Goal: Task Accomplishment & Management: Use online tool/utility

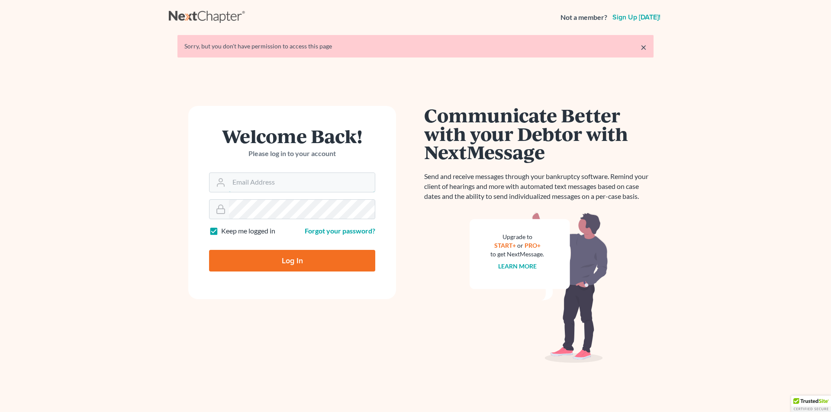
type input "[PERSON_NAME][EMAIL_ADDRESS][DOMAIN_NAME]"
click at [296, 265] on input "Log In" at bounding box center [292, 261] width 166 height 22
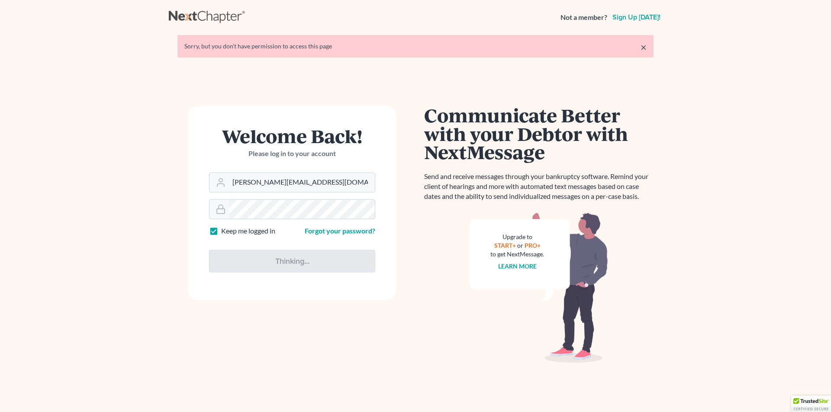
type input "Thinking..."
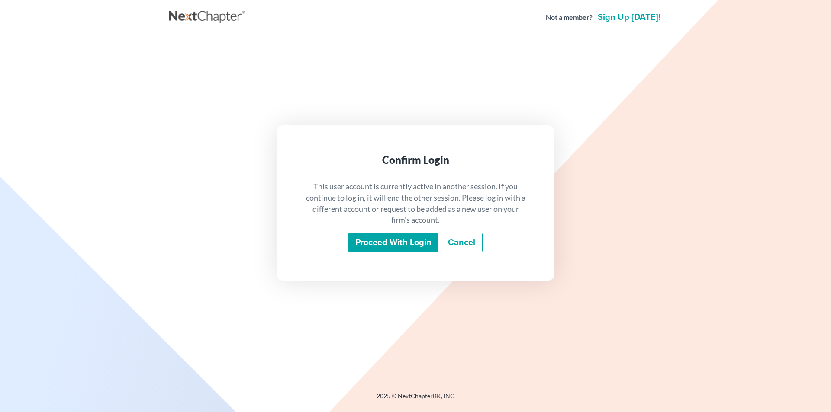
click at [385, 246] on input "Proceed with login" at bounding box center [393, 243] width 90 height 20
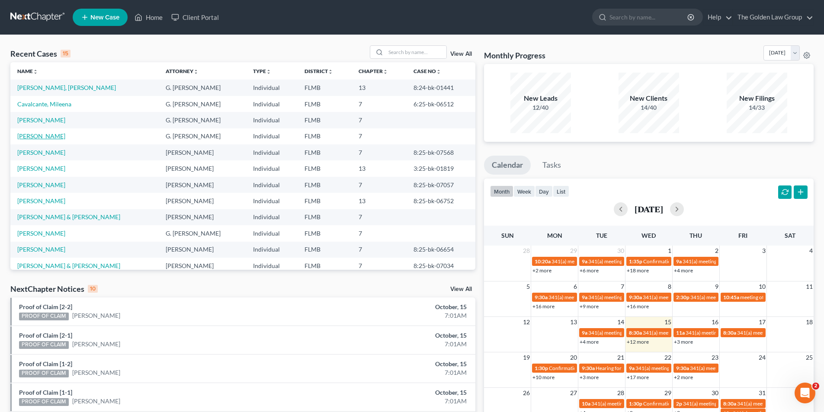
click at [34, 135] on link "Comer, Erica" at bounding box center [41, 135] width 48 height 7
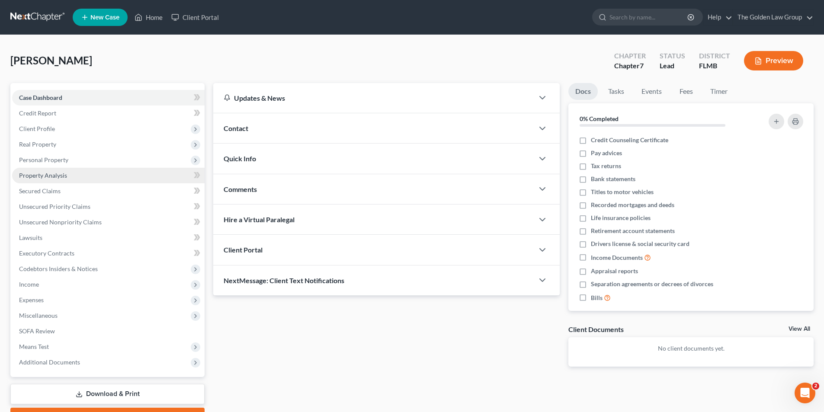
click at [44, 173] on span "Property Analysis" at bounding box center [43, 175] width 48 height 7
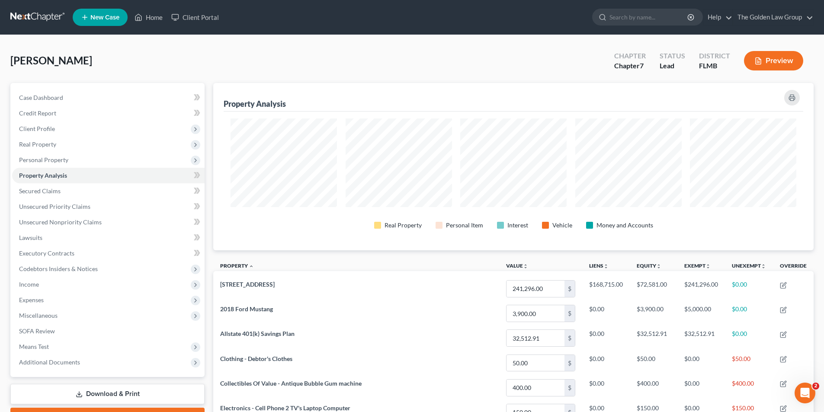
click at [772, 61] on button "Preview" at bounding box center [773, 60] width 59 height 19
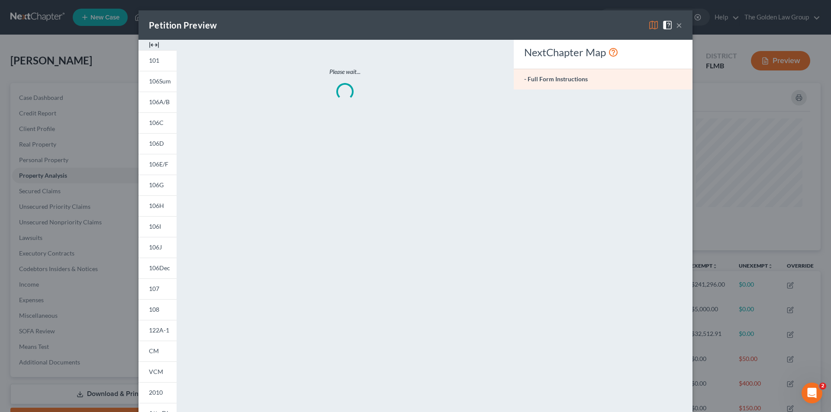
scroll to position [168, 605]
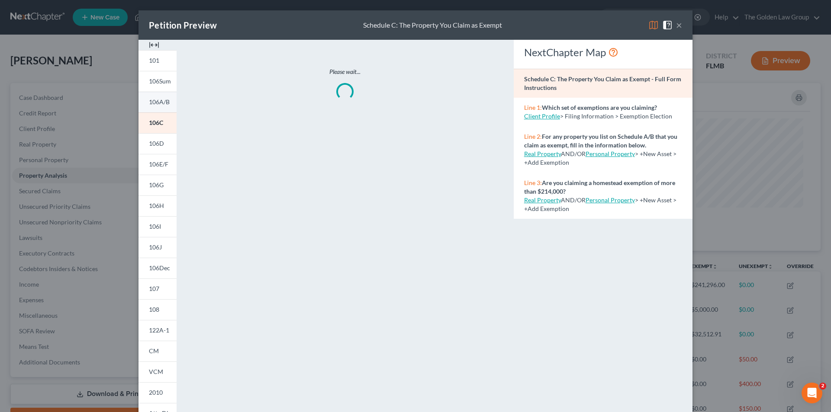
click at [156, 100] on span "106A/B" at bounding box center [159, 101] width 21 height 7
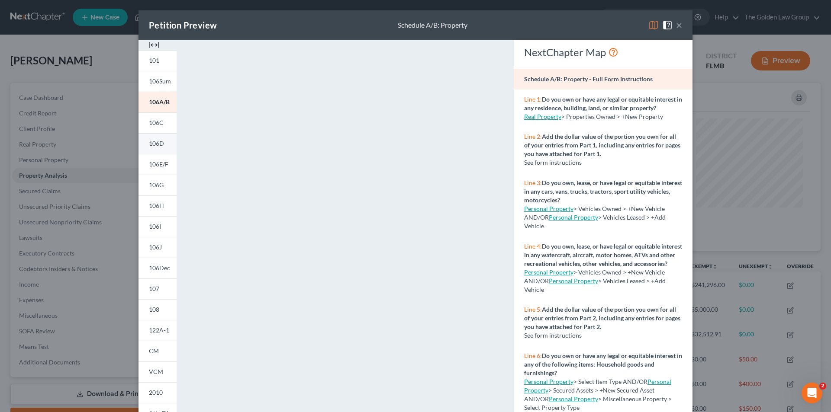
click at [158, 142] on span "106D" at bounding box center [156, 143] width 15 height 7
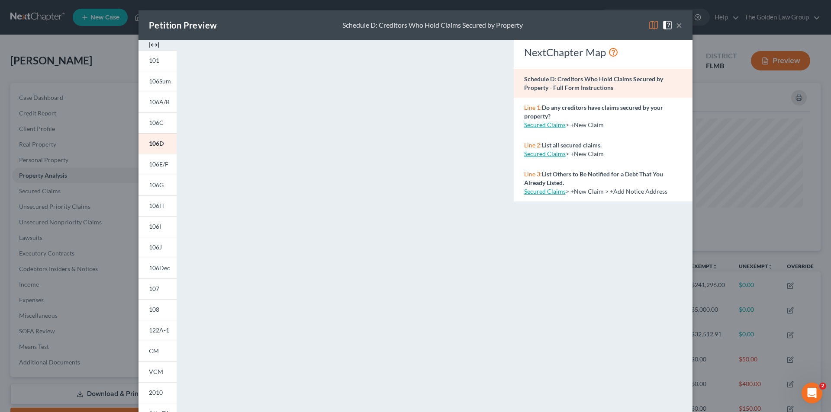
scroll to position [76, 0]
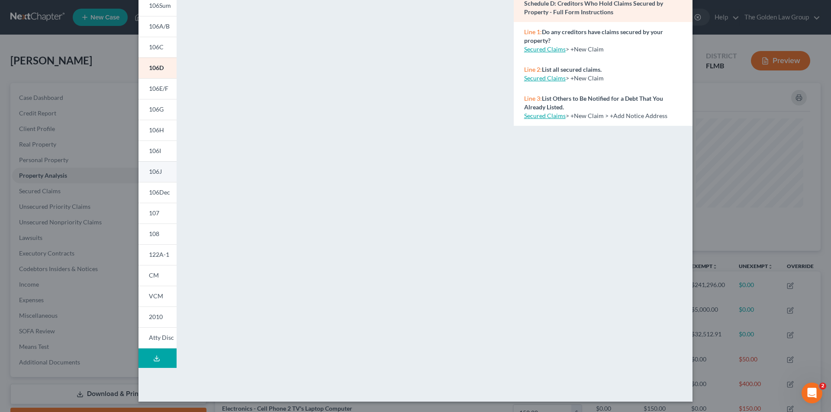
click at [156, 169] on span "106J" at bounding box center [155, 171] width 13 height 7
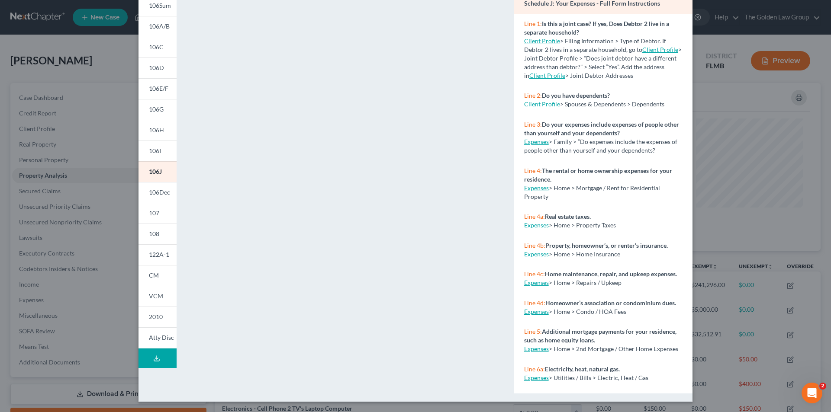
click at [55, 80] on div "Petition Preview Schedule J: Your Expenses × 101 106Sum 106A/B 106C 106D 106E/F…" at bounding box center [415, 206] width 831 height 412
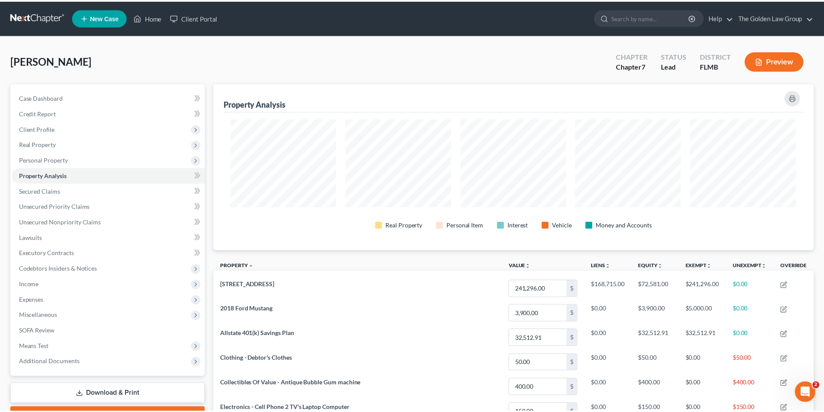
scroll to position [432582, 432149]
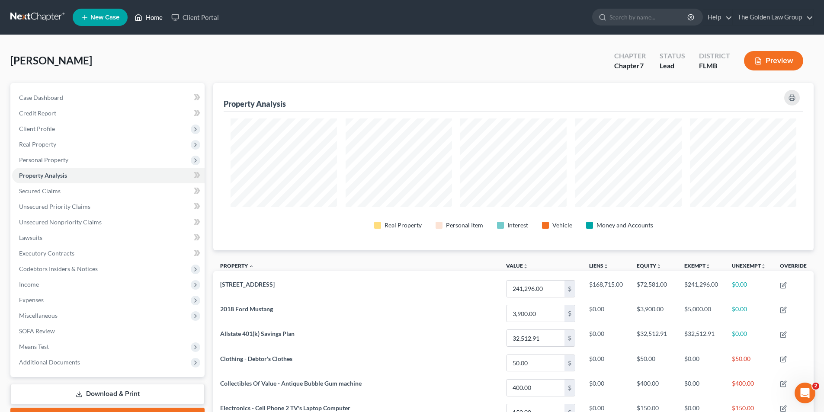
click at [154, 18] on link "Home" at bounding box center [148, 18] width 37 height 16
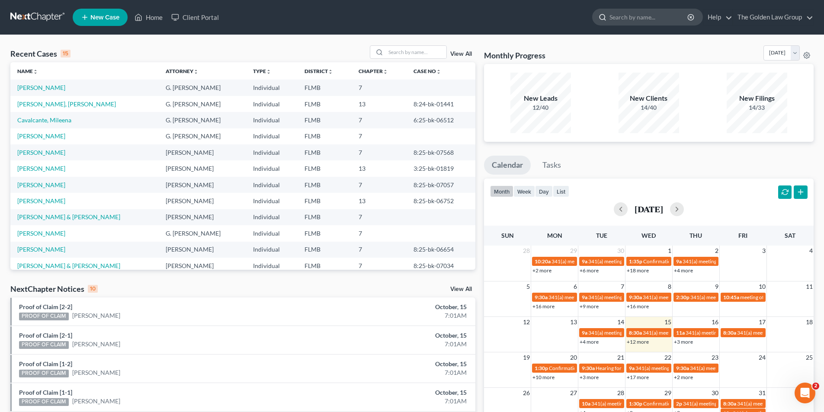
click at [658, 18] on input "search" at bounding box center [649, 17] width 79 height 16
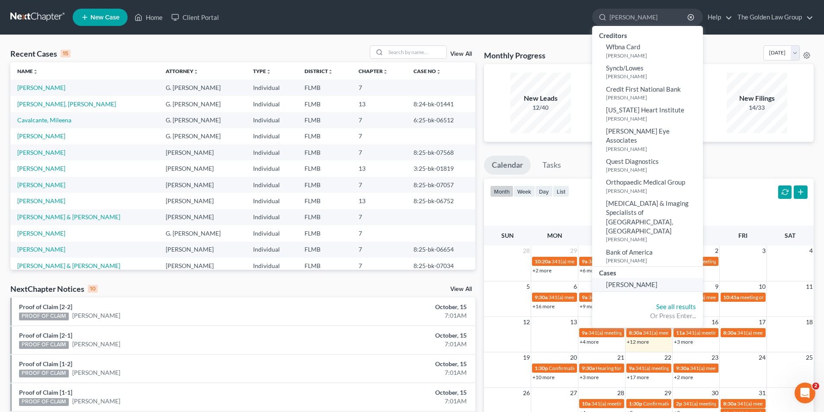
type input "Davis, Collett"
click at [628, 281] on span "Davis, Colette" at bounding box center [631, 285] width 51 height 8
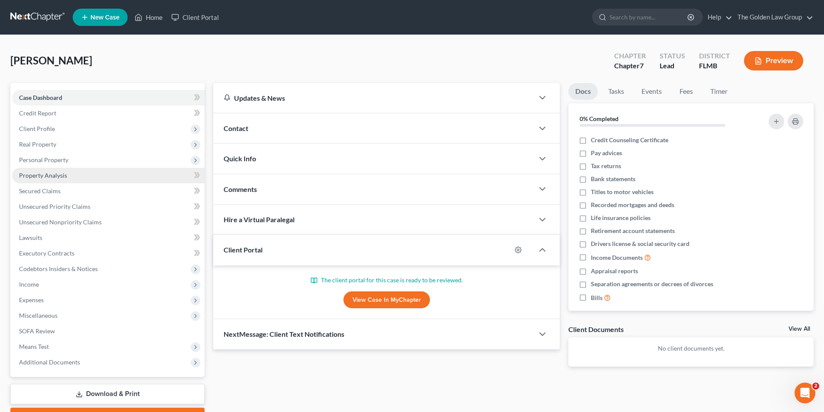
click at [40, 176] on span "Property Analysis" at bounding box center [43, 175] width 48 height 7
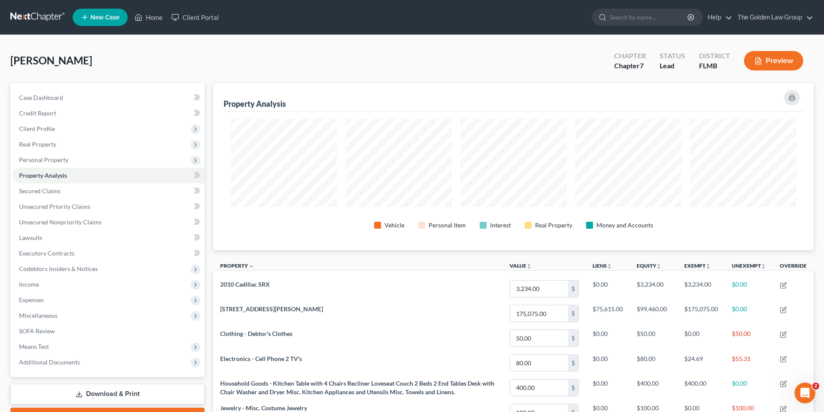
click at [784, 60] on button "Preview" at bounding box center [773, 60] width 59 height 19
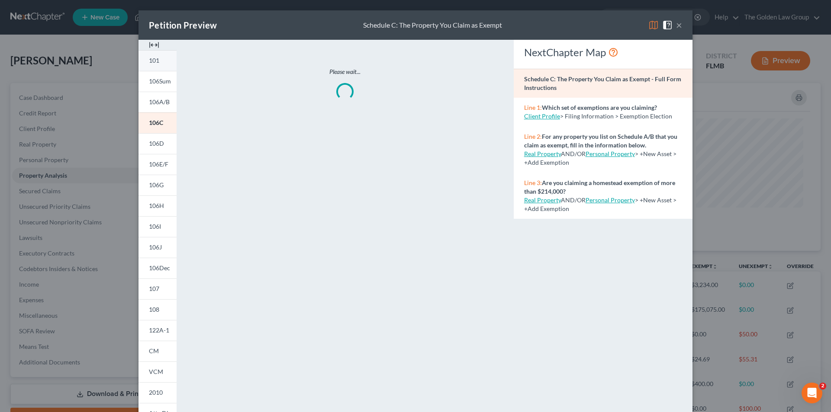
click at [154, 61] on span "101" at bounding box center [154, 60] width 10 height 7
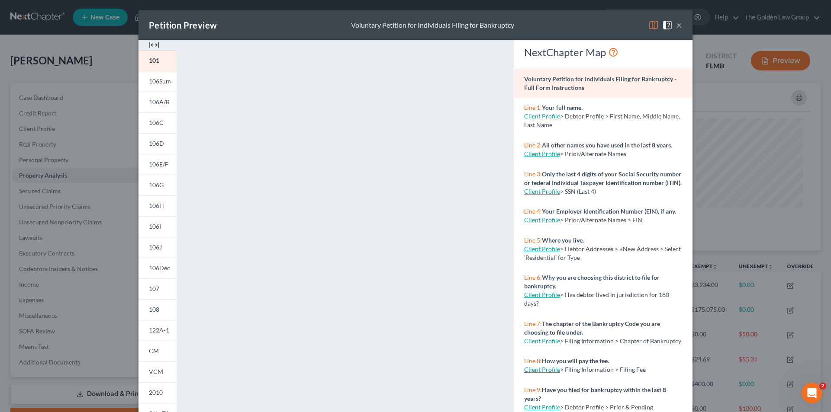
click at [50, 109] on div "Petition Preview Voluntary Petition for Individuals Filing for Bankruptcy × 101…" at bounding box center [415, 206] width 831 height 412
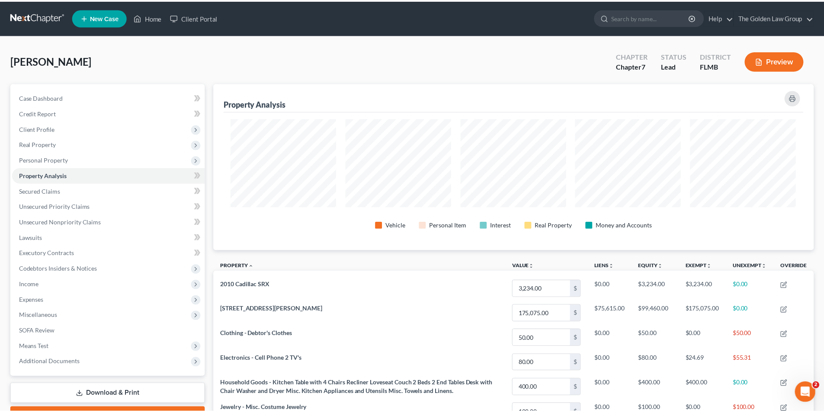
scroll to position [432582, 432149]
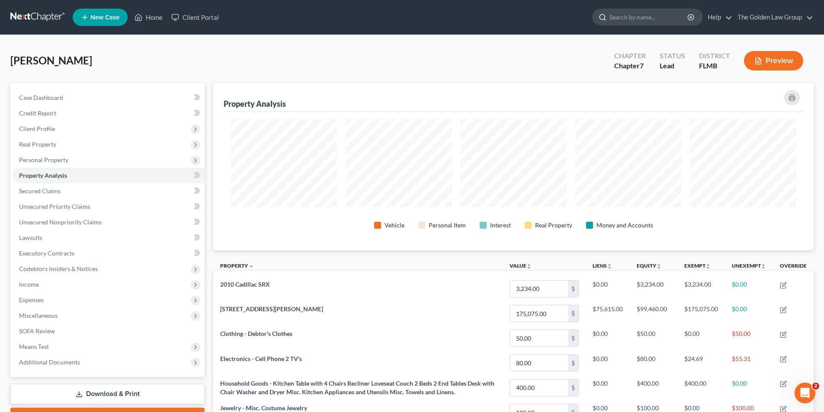
click at [616, 15] on input "search" at bounding box center [649, 17] width 79 height 16
type input "Peck"
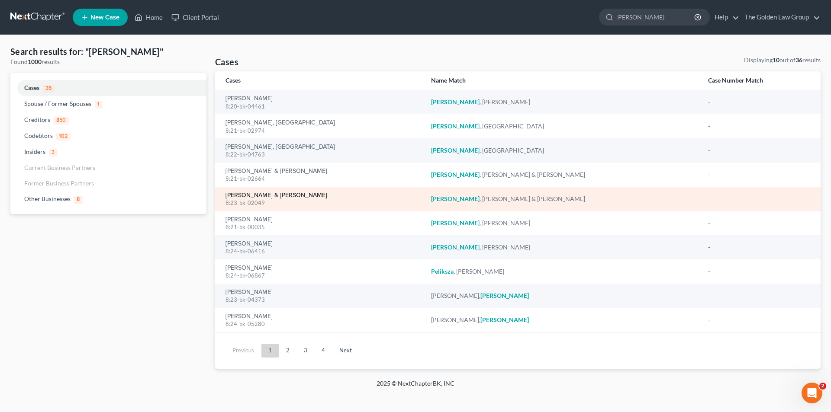
click at [262, 194] on link "Peck, Thomas & Denise" at bounding box center [276, 196] width 102 height 6
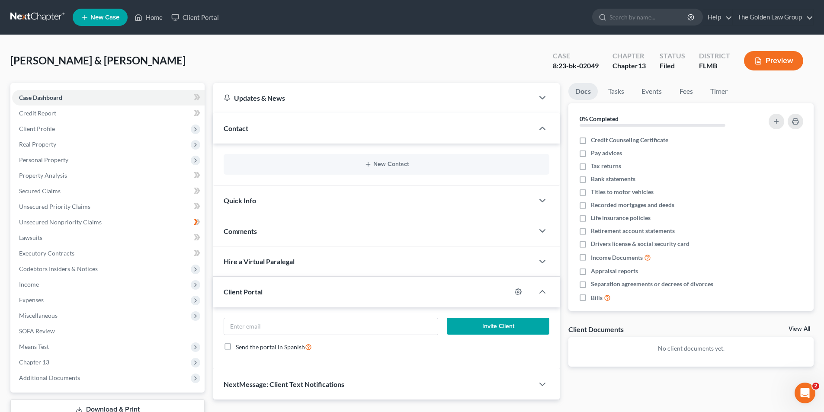
click at [768, 64] on button "Preview" at bounding box center [773, 60] width 59 height 19
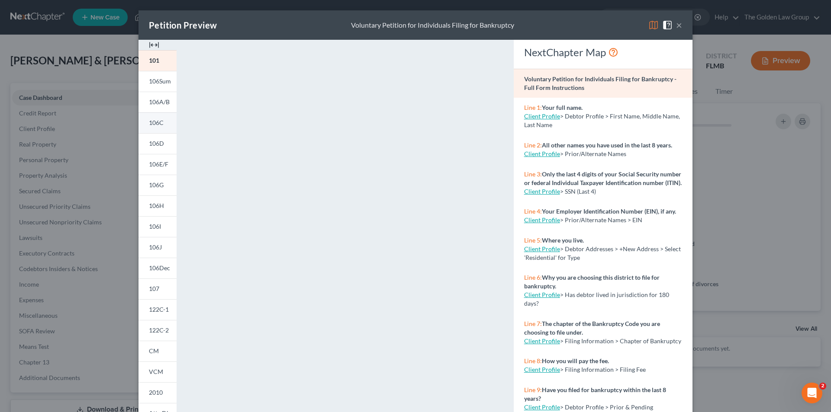
click at [154, 123] on span "106C" at bounding box center [156, 122] width 15 height 7
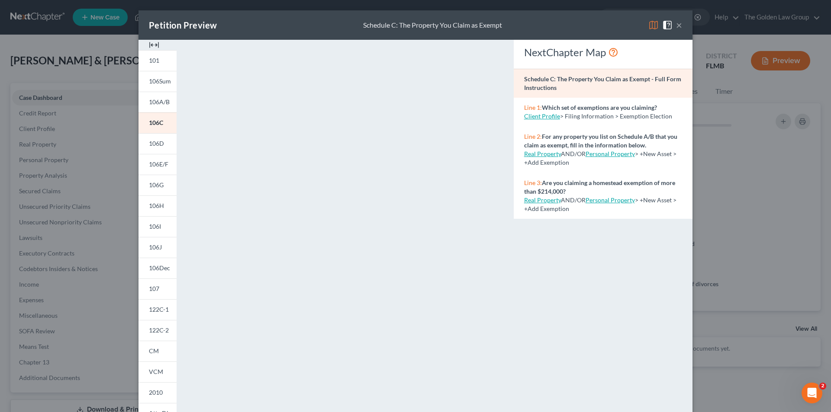
click at [94, 50] on div "Petition Preview Schedule C: The Property You Claim as Exempt × 101 106Sum 106A…" at bounding box center [415, 206] width 831 height 412
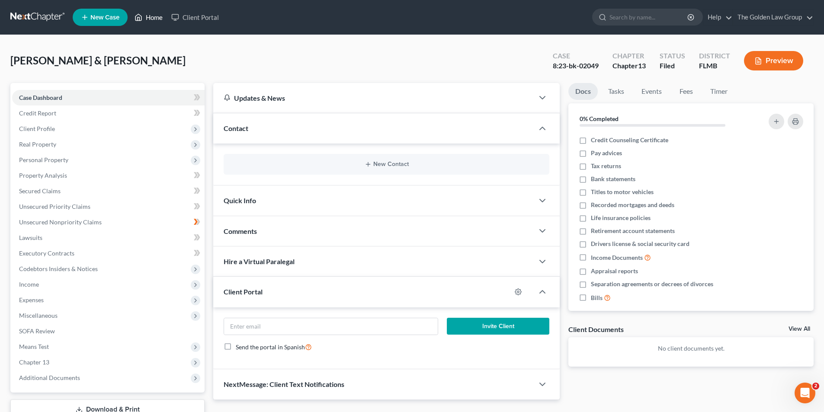
click at [155, 17] on link "Home" at bounding box center [148, 18] width 37 height 16
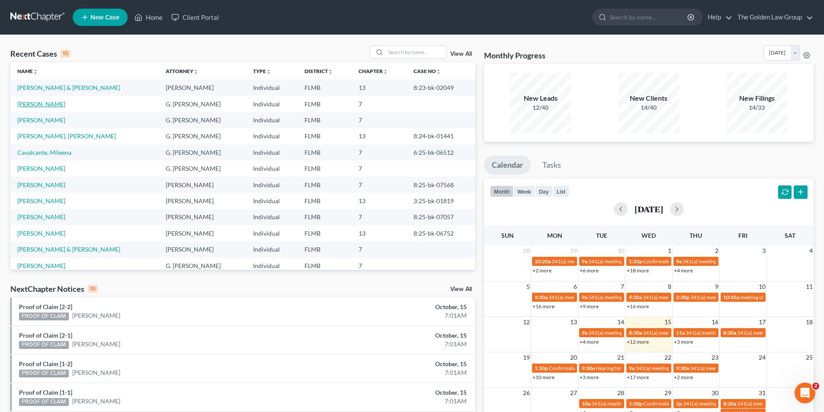
click at [45, 103] on link "Davis, Colette" at bounding box center [41, 103] width 48 height 7
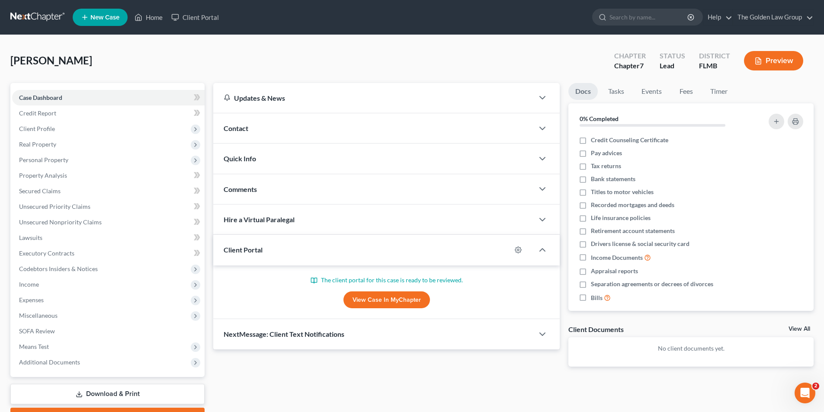
click at [764, 62] on button "Preview" at bounding box center [773, 60] width 59 height 19
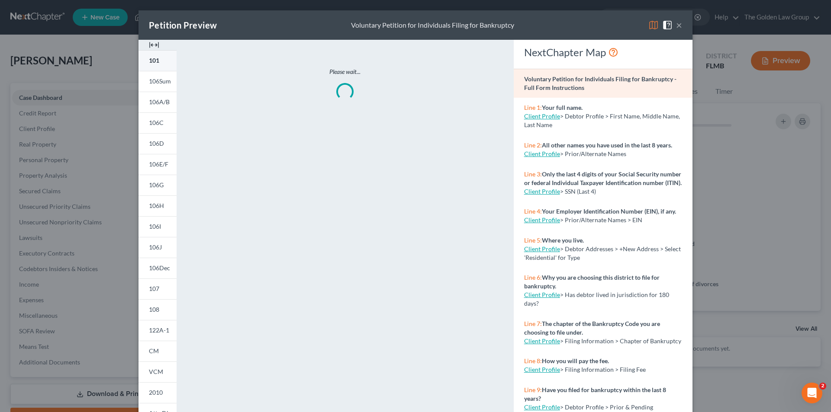
click at [154, 59] on span "101" at bounding box center [154, 60] width 10 height 7
click at [155, 102] on span "106A/B" at bounding box center [159, 101] width 21 height 7
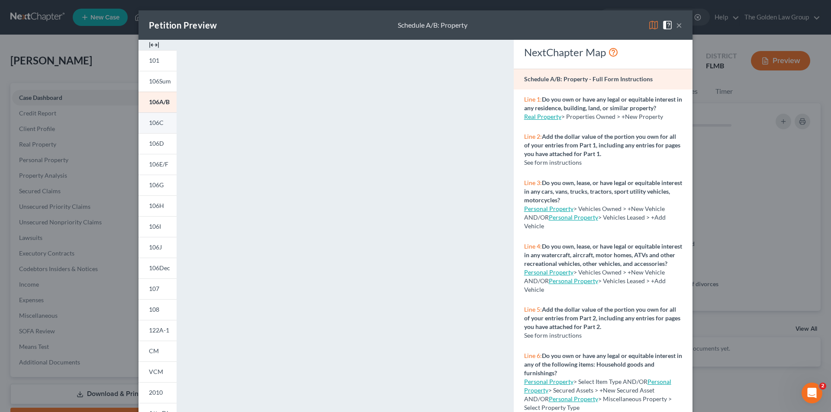
click at [155, 124] on span "106C" at bounding box center [156, 122] width 15 height 7
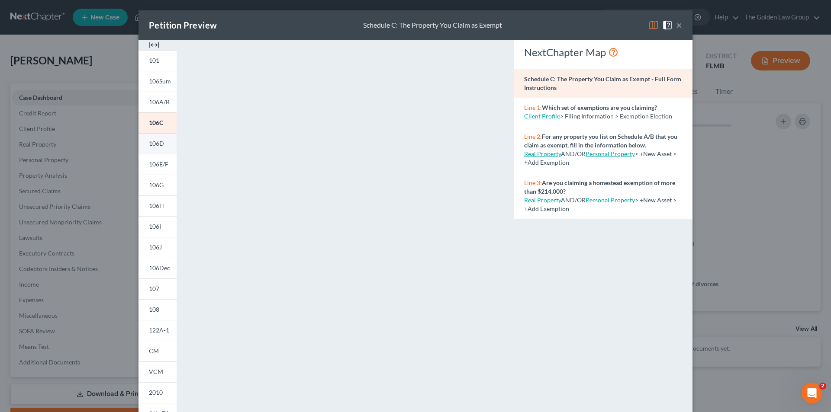
click at [154, 140] on span "106D" at bounding box center [156, 143] width 15 height 7
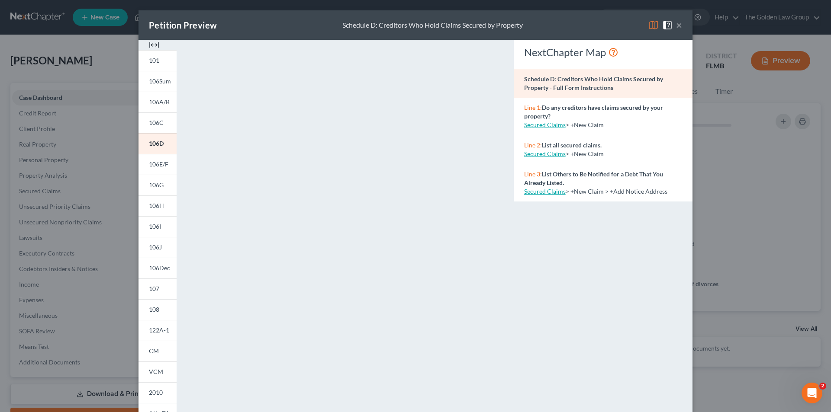
scroll to position [76, 0]
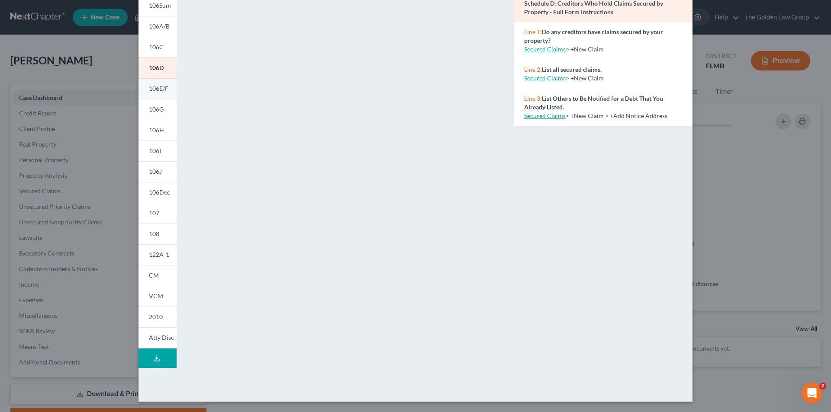
click at [155, 86] on span "106E/F" at bounding box center [158, 88] width 19 height 7
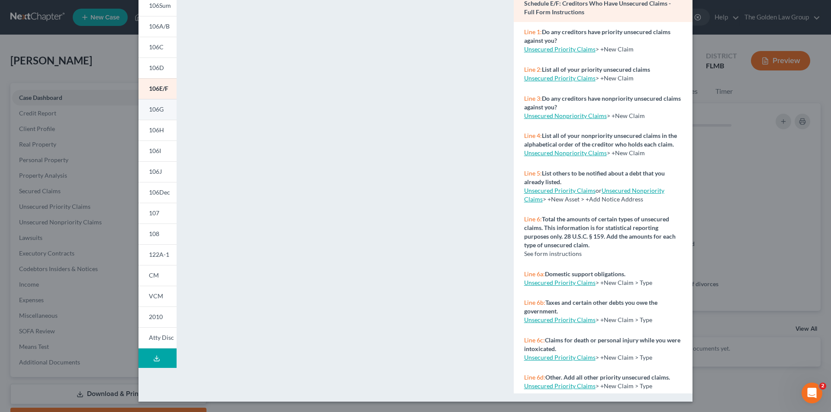
click at [161, 110] on link "106G" at bounding box center [157, 109] width 38 height 21
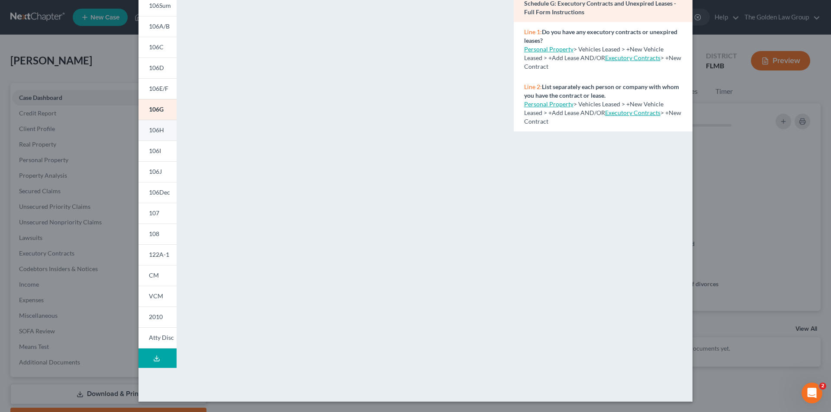
click at [157, 129] on span "106H" at bounding box center [156, 129] width 15 height 7
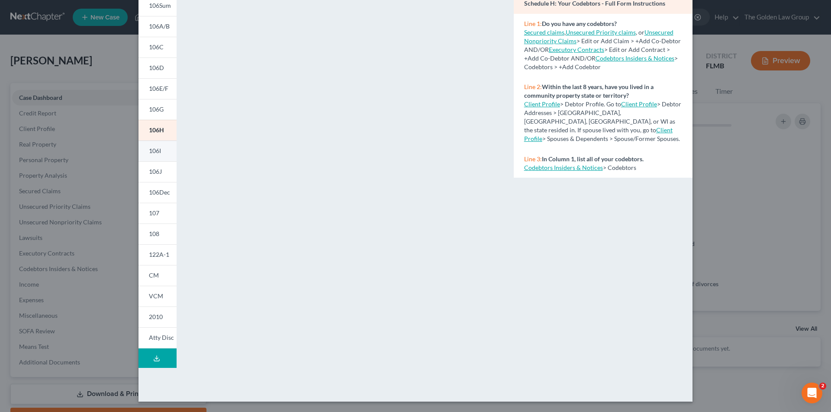
click at [157, 151] on span "106I" at bounding box center [155, 150] width 12 height 7
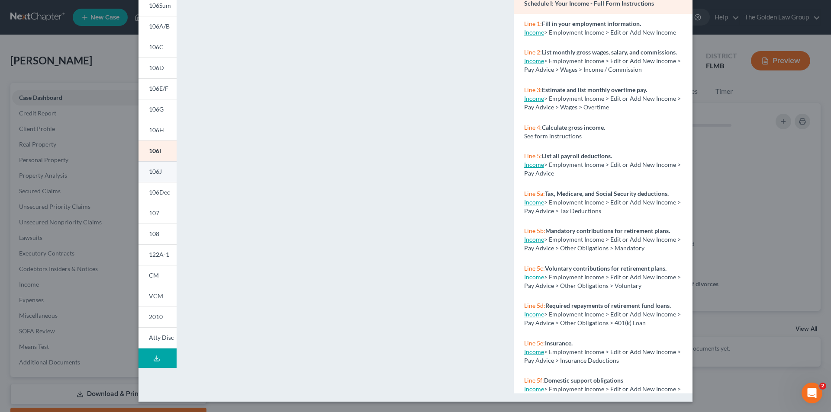
click at [156, 169] on span "106J" at bounding box center [155, 171] width 13 height 7
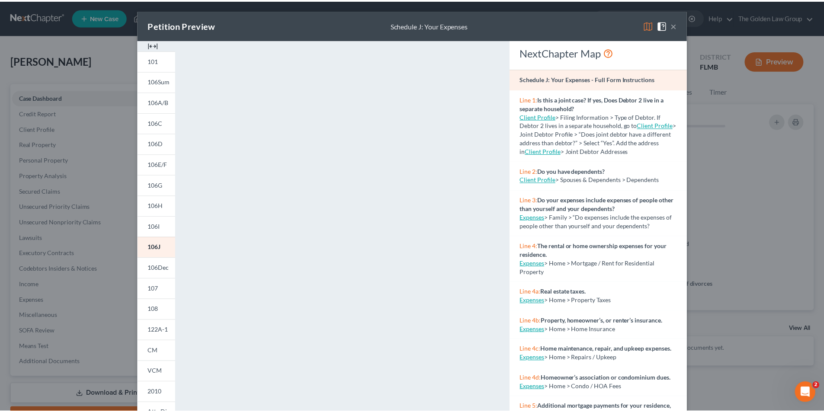
scroll to position [43, 0]
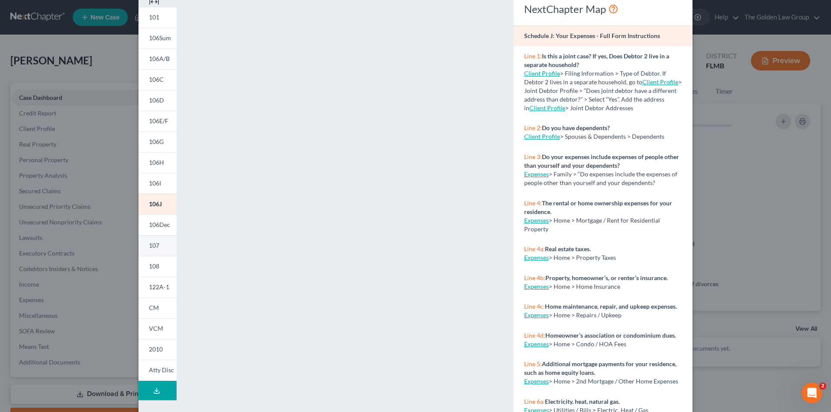
click at [152, 242] on span "107" at bounding box center [154, 245] width 10 height 7
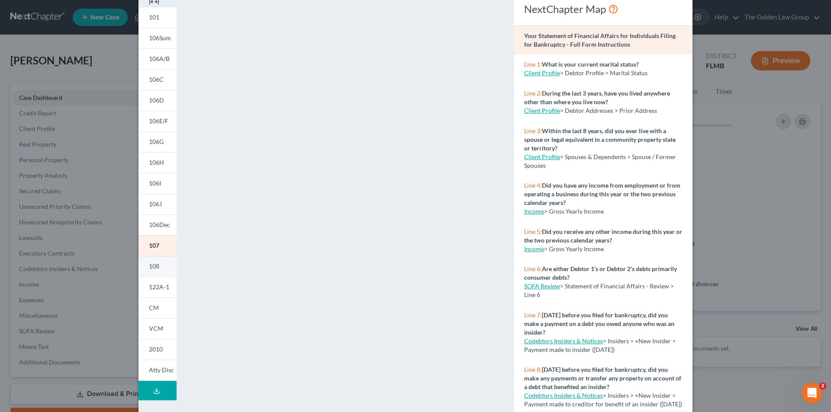
click at [154, 266] on span "108" at bounding box center [154, 266] width 10 height 7
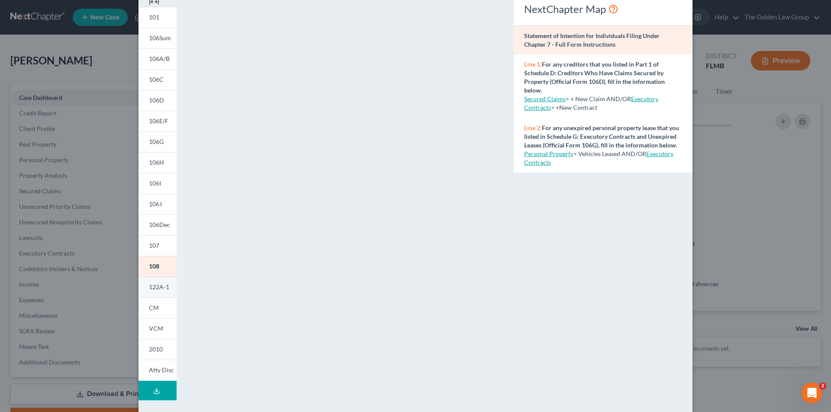
click at [159, 288] on span "122A-1" at bounding box center [159, 286] width 20 height 7
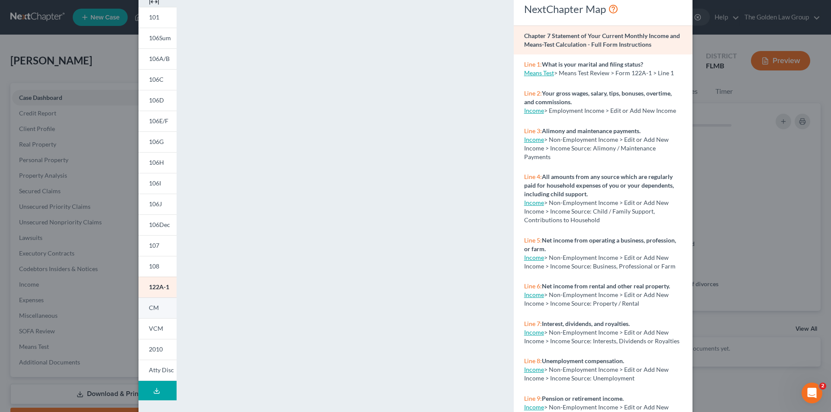
click at [155, 308] on span "CM" at bounding box center [154, 307] width 10 height 7
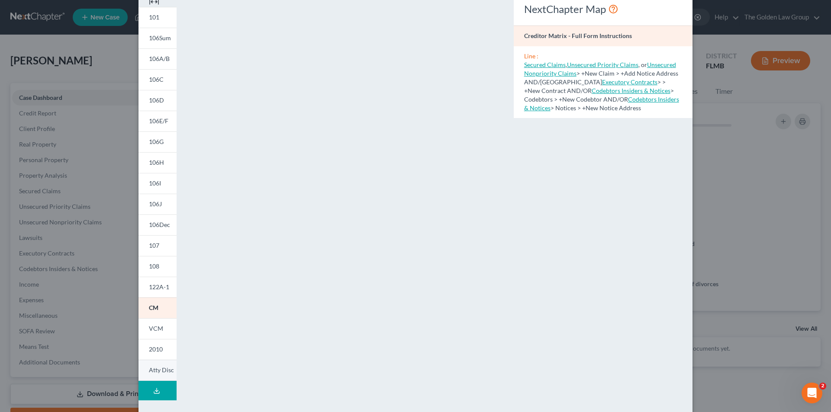
click at [158, 370] on span "Atty Disc" at bounding box center [161, 370] width 25 height 7
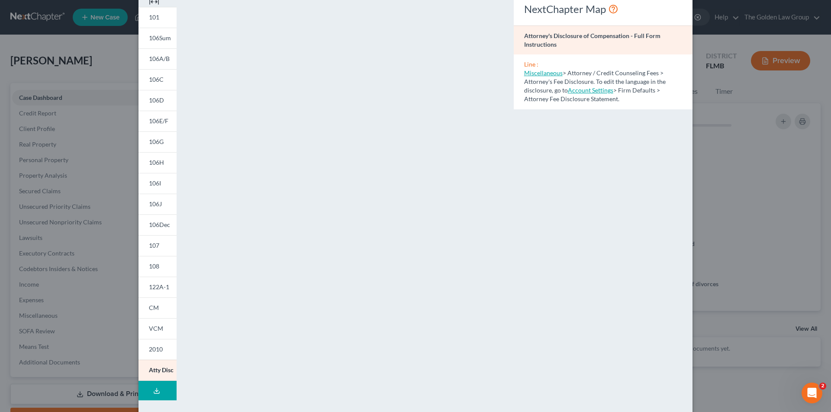
click at [107, 179] on div "Petition Preview Attorney's Disclosure of Compensation × 101 106Sum 106A/B 106C…" at bounding box center [415, 206] width 831 height 412
